Goal: Unclear

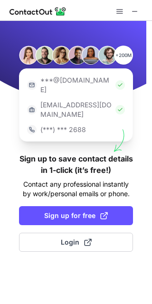
click at [136, 19] on div at bounding box center [76, 10] width 152 height 21
click at [136, 13] on span at bounding box center [135, 12] width 8 height 8
